Goal: Task Accomplishment & Management: Manage account settings

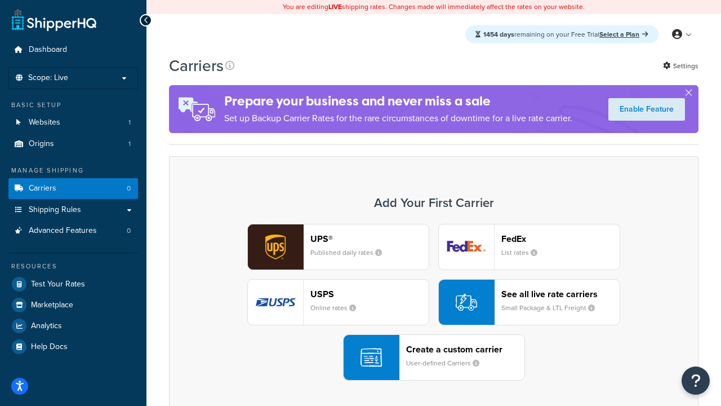
click at [434, 302] on div "UPS® Published daily rates FedEx List rates USPS Online rates See all live rate…" at bounding box center [434, 302] width 506 height 157
click at [561, 238] on header "FedEx" at bounding box center [561, 238] width 118 height 11
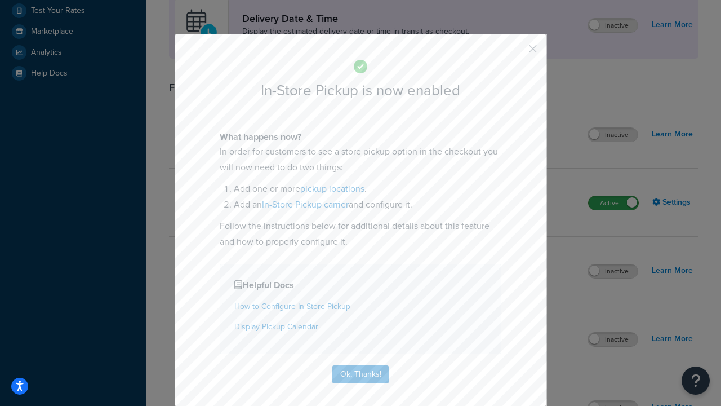
scroll to position [316, 0]
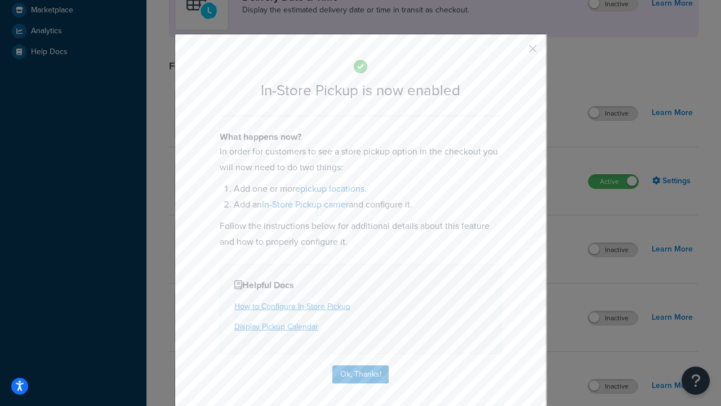
click at [516, 52] on button "button" at bounding box center [516, 52] width 3 height 3
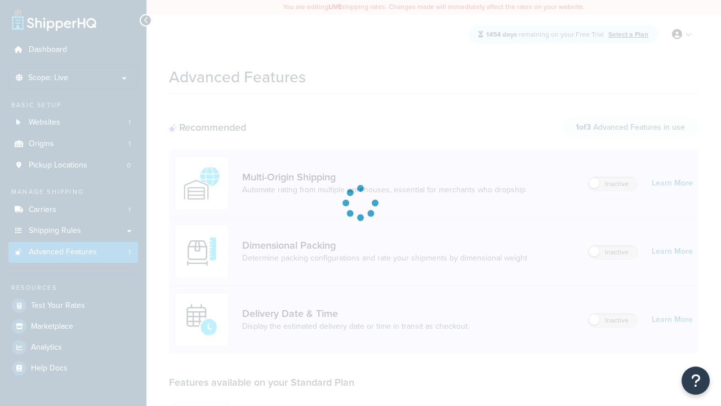
scroll to position [295, 0]
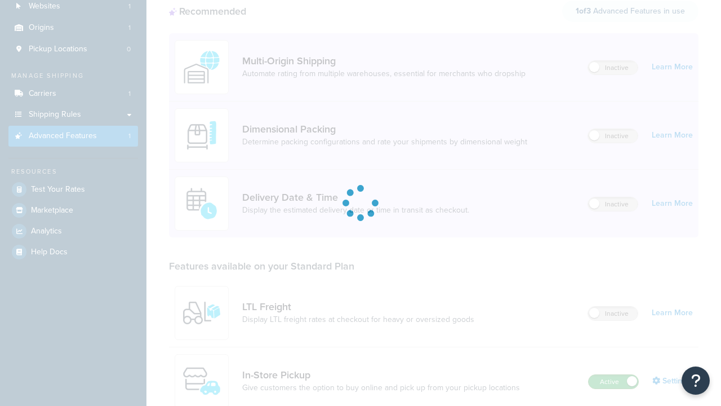
click at [614, 375] on label "Active" at bounding box center [614, 382] width 50 height 14
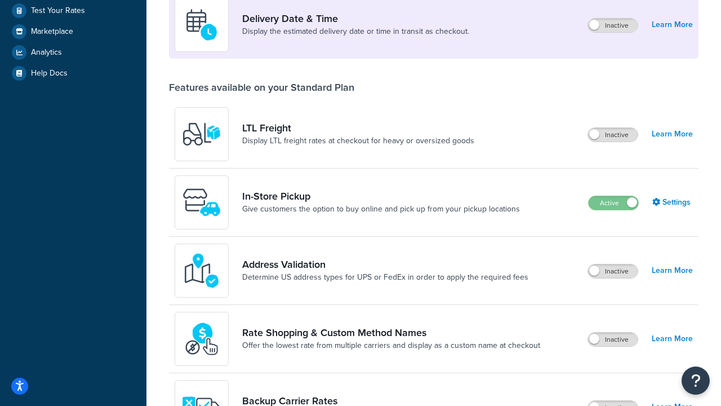
scroll to position [273, 0]
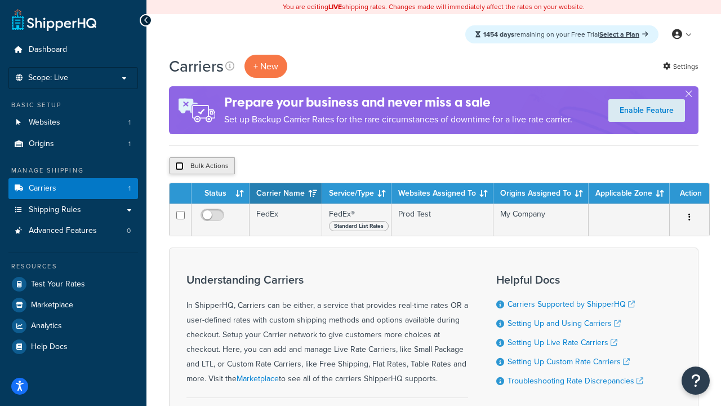
click at [179, 166] on input "checkbox" at bounding box center [179, 166] width 8 height 8
checkbox input "true"
click at [303, 166] on button "Delete" at bounding box center [300, 165] width 39 height 17
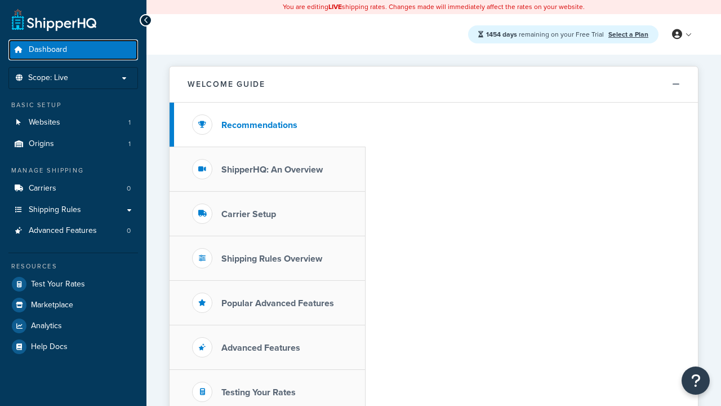
click at [48, 50] on span "Dashboard" at bounding box center [48, 50] width 38 height 10
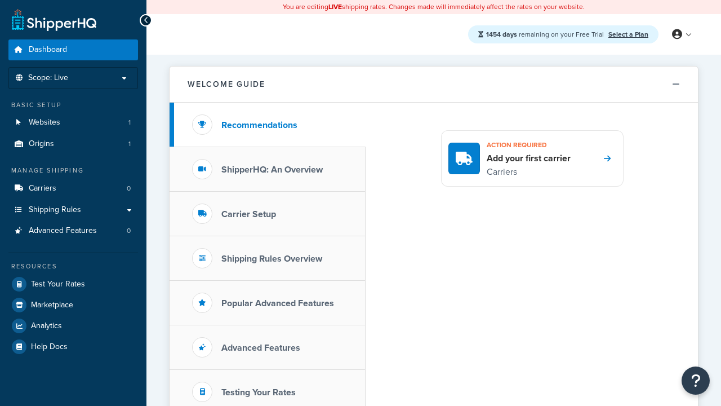
click at [681, 34] on icon at bounding box center [677, 34] width 10 height 10
click at [0, 0] on span "Billing" at bounding box center [0, 0] width 0 height 0
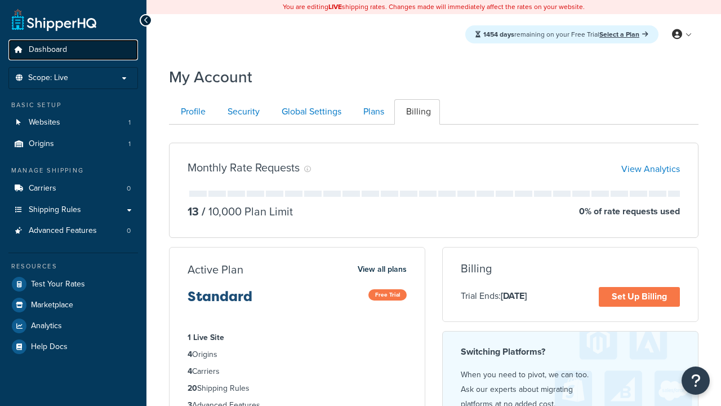
click at [48, 50] on span "Dashboard" at bounding box center [48, 50] width 38 height 10
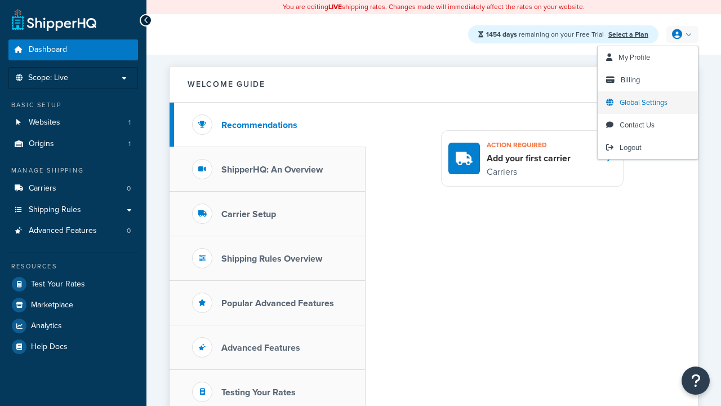
click at [644, 103] on span "Global Settings" at bounding box center [644, 102] width 48 height 11
